Goal: Transaction & Acquisition: Purchase product/service

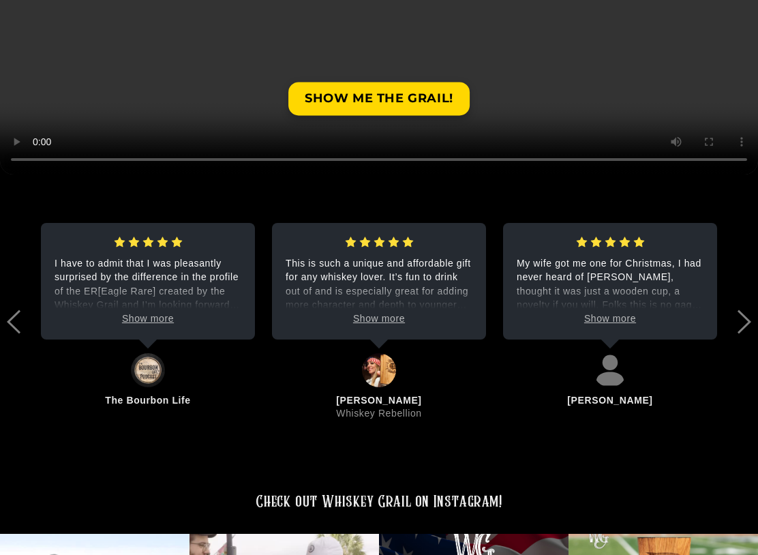
scroll to position [2469, 0]
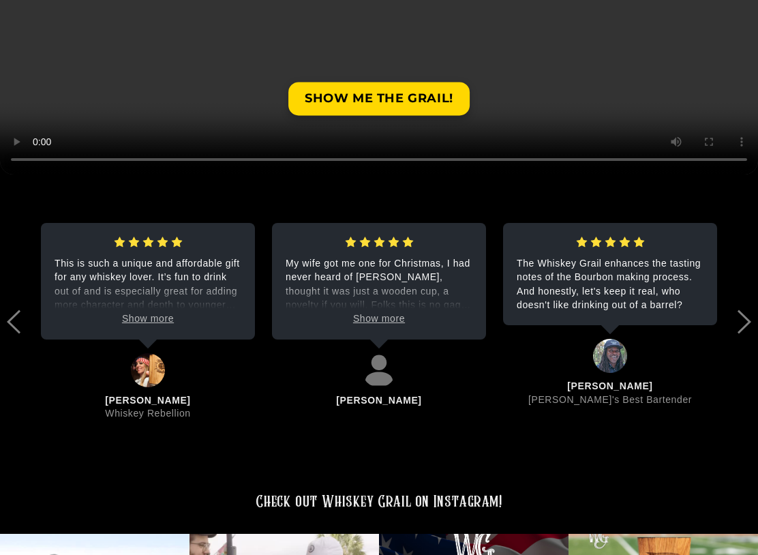
click at [381, 313] on span "Show more" at bounding box center [379, 318] width 52 height 11
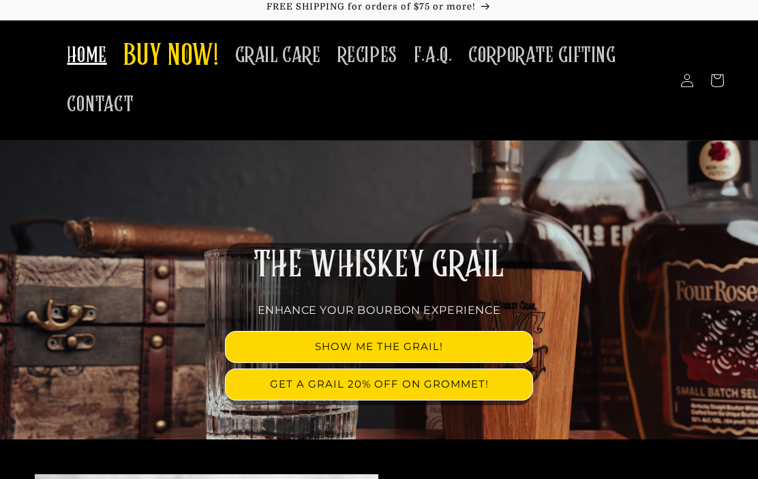
scroll to position [0, 0]
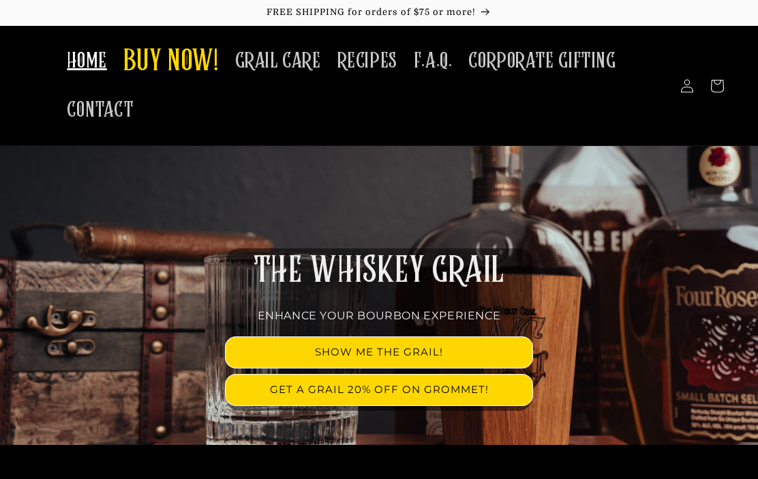
click at [345, 349] on link "SHOW ME THE GRAIL!" at bounding box center [379, 352] width 307 height 31
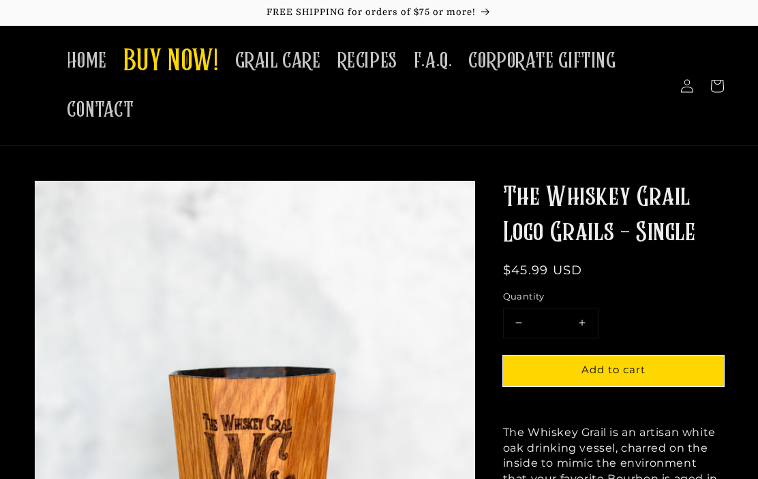
click at [89, 66] on span "HOME" at bounding box center [87, 61] width 40 height 27
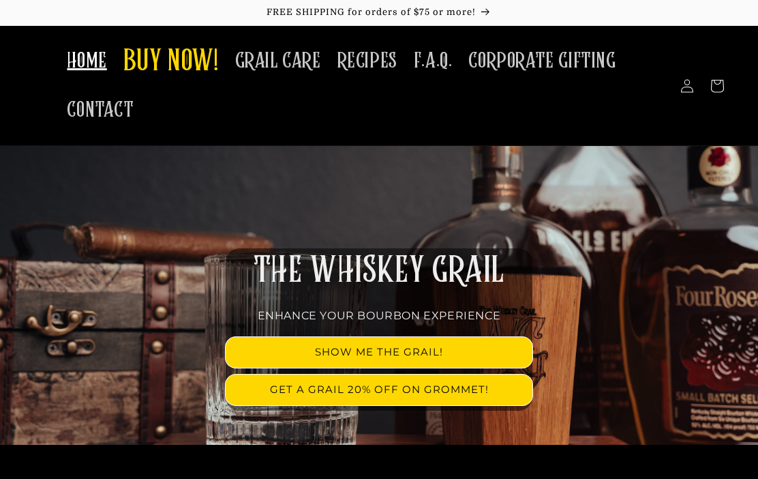
click at [177, 62] on span "BUY NOW!" at bounding box center [170, 63] width 95 height 38
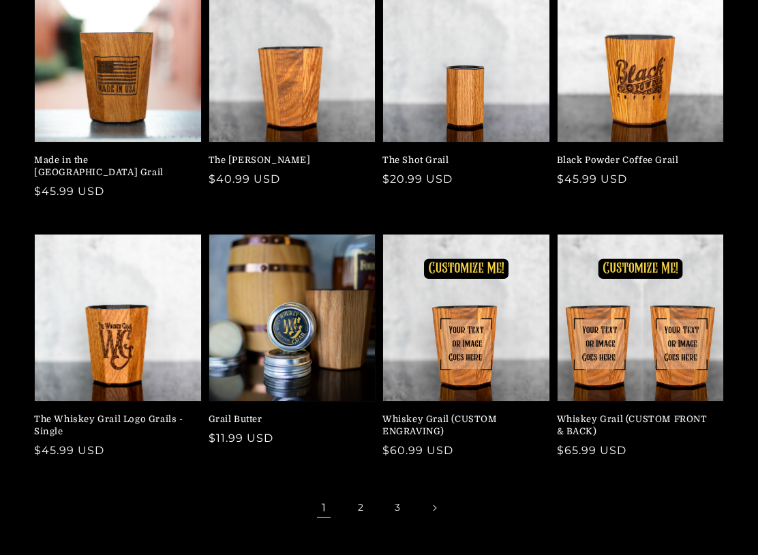
scroll to position [231, 0]
click at [651, 438] on link "Whiskey Grail (CUSTOM FRONT & BACK)" at bounding box center [637, 425] width 160 height 25
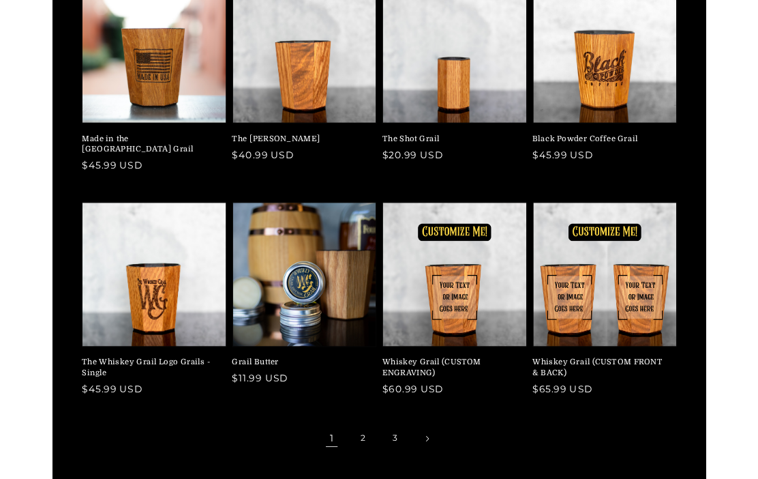
scroll to position [269, 0]
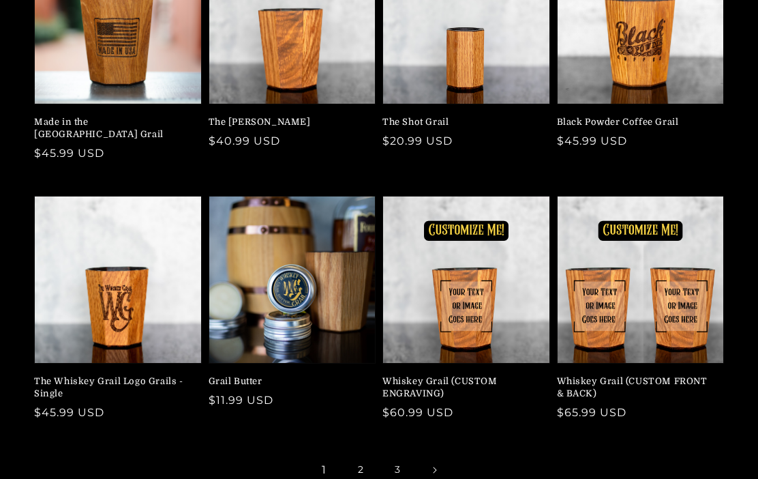
click at [356, 460] on link "2" at bounding box center [361, 470] width 30 height 30
click at [440, 375] on link "Whiskey Grail (CUSTOM ENGRAVING)" at bounding box center [463, 387] width 160 height 25
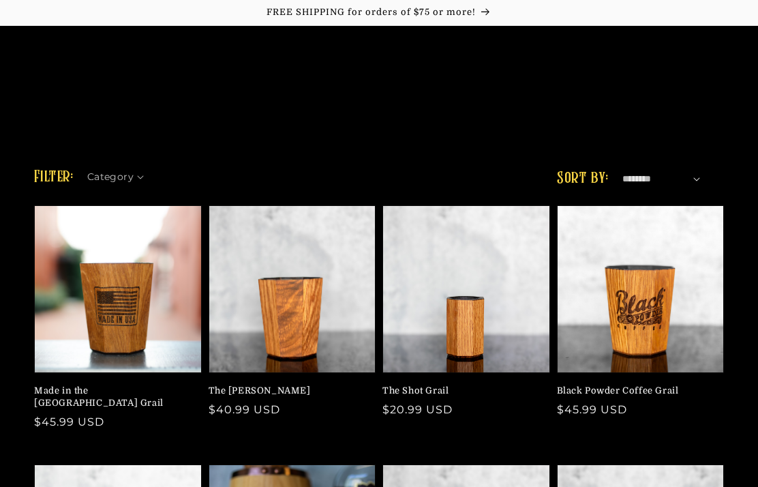
scroll to position [265, 0]
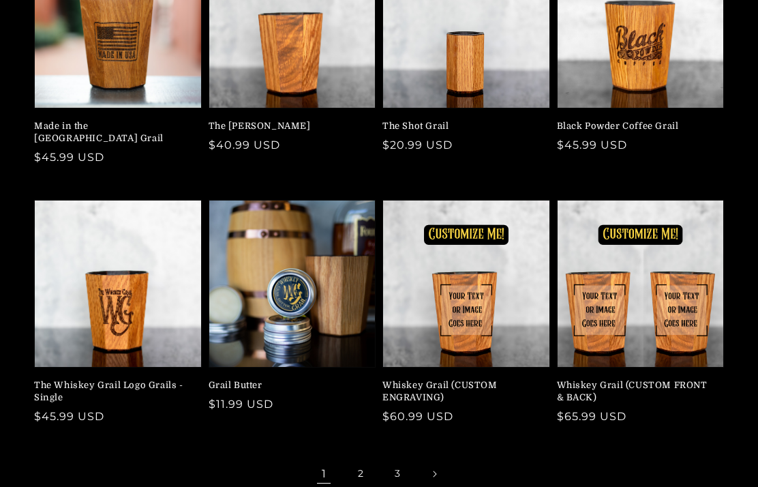
click at [239, 123] on link "The Mash Bill" at bounding box center [289, 126] width 160 height 12
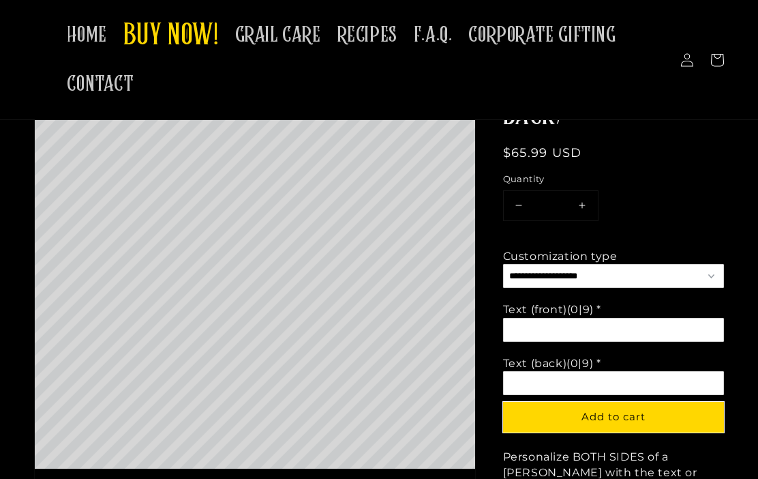
scroll to position [134, 0]
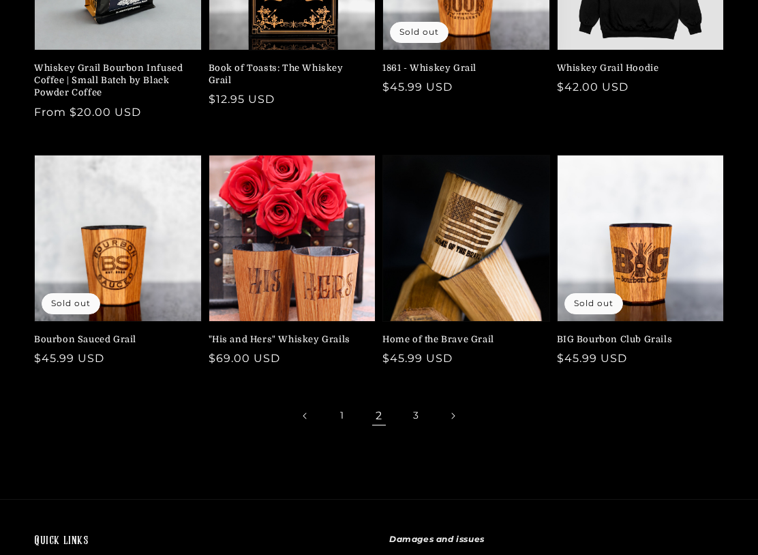
scroll to position [323, 0]
click at [413, 410] on link "3" at bounding box center [416, 416] width 30 height 30
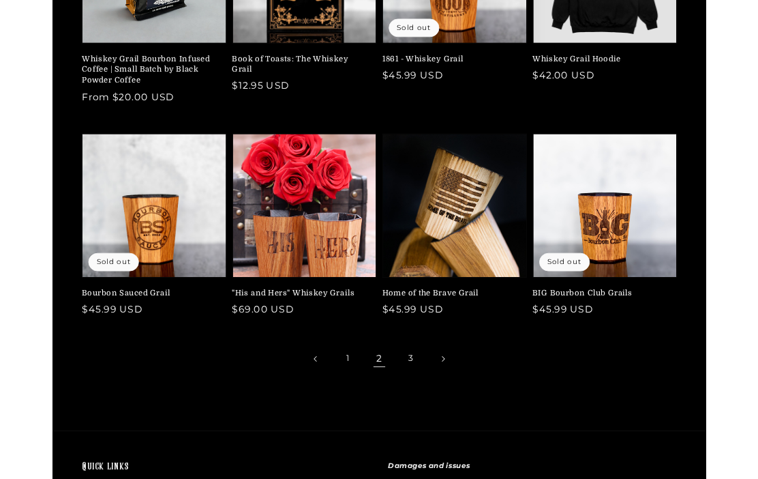
scroll to position [361, 0]
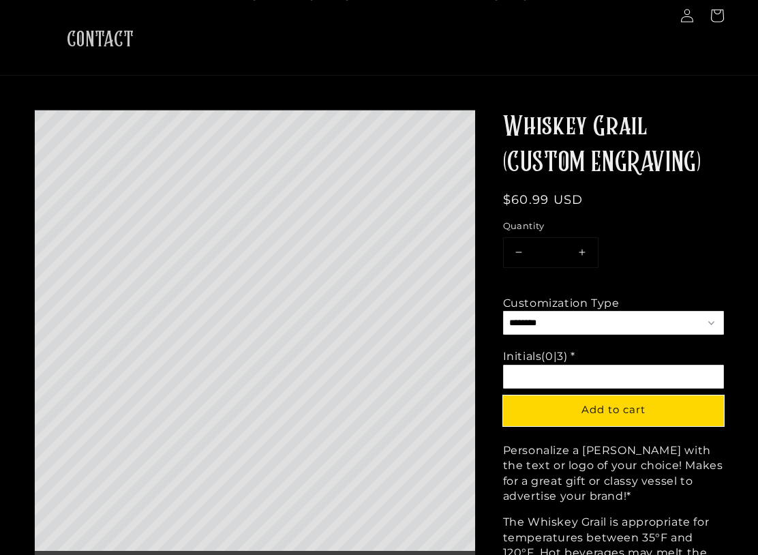
scroll to position [70, 0]
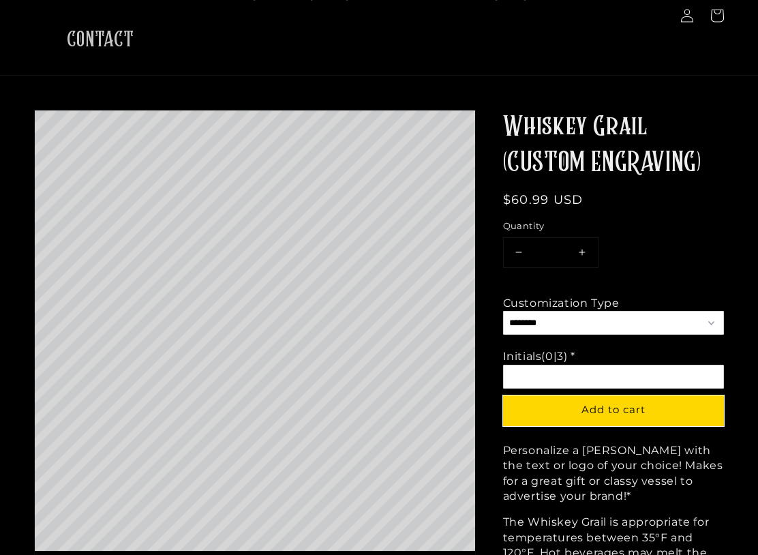
click at [711, 320] on select "**********" at bounding box center [613, 323] width 221 height 24
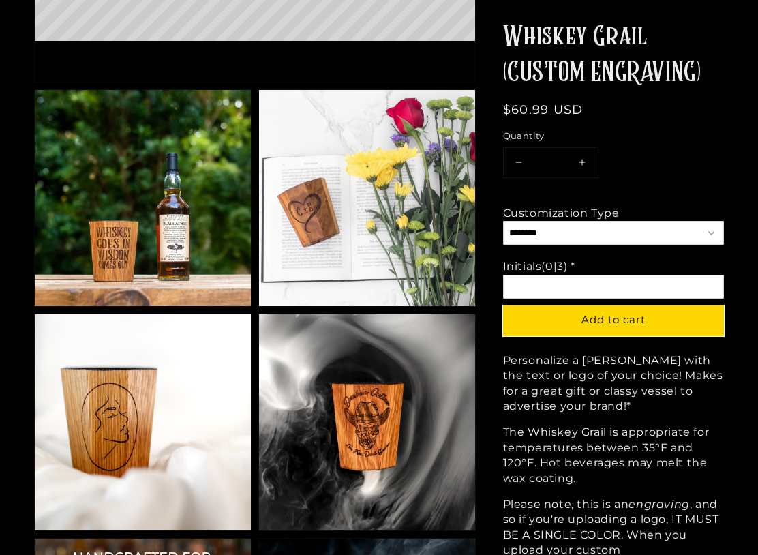
scroll to position [581, 0]
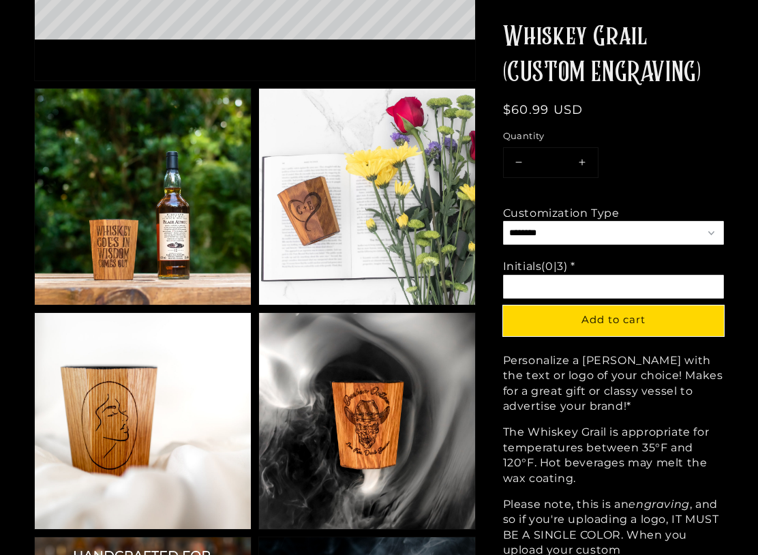
click at [115, 254] on img at bounding box center [143, 197] width 216 height 216
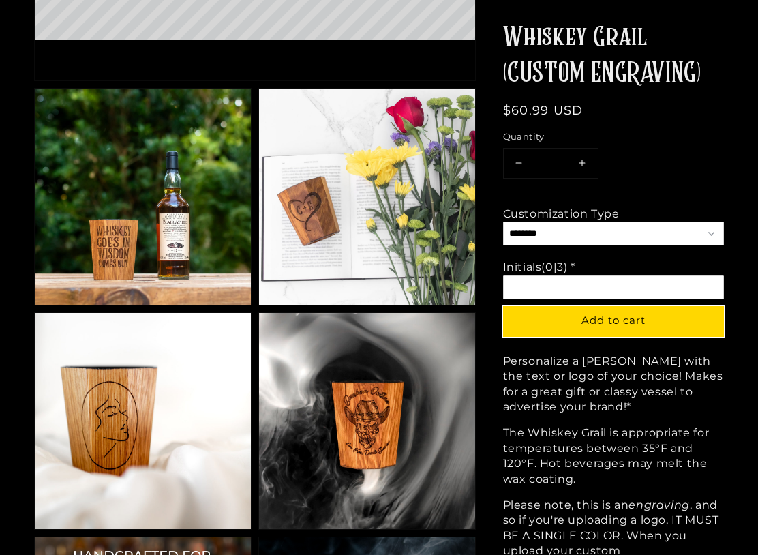
click at [104, 240] on img at bounding box center [143, 197] width 216 height 216
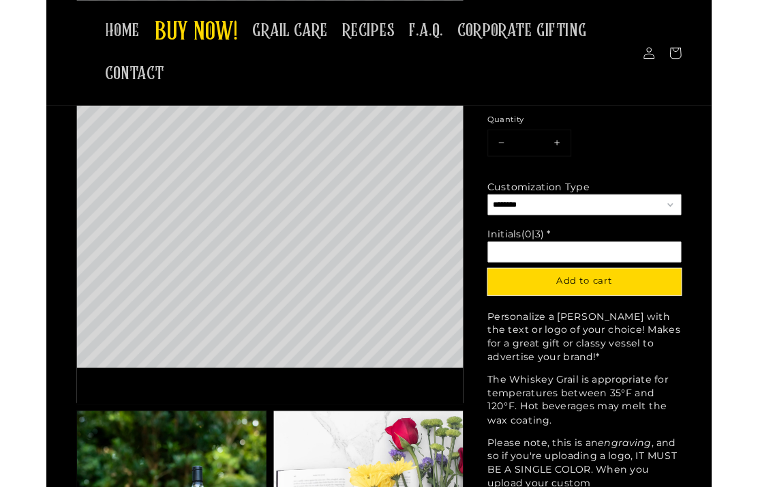
scroll to position [0, 0]
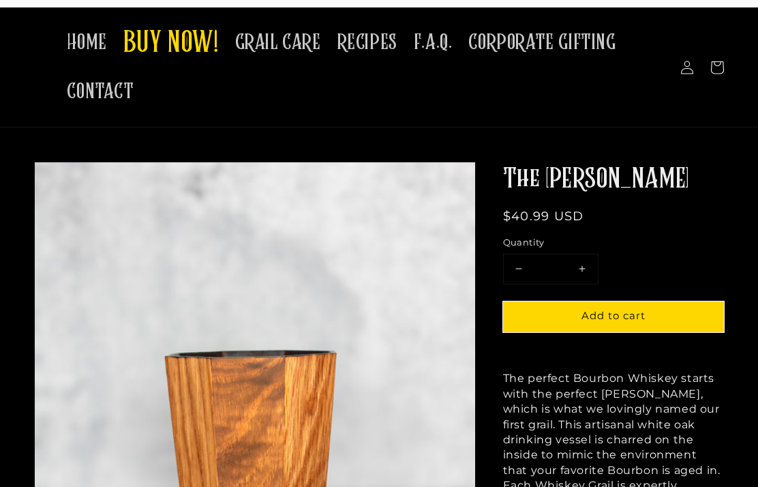
scroll to position [17, 0]
